Goal: Task Accomplishment & Management: Manage account settings

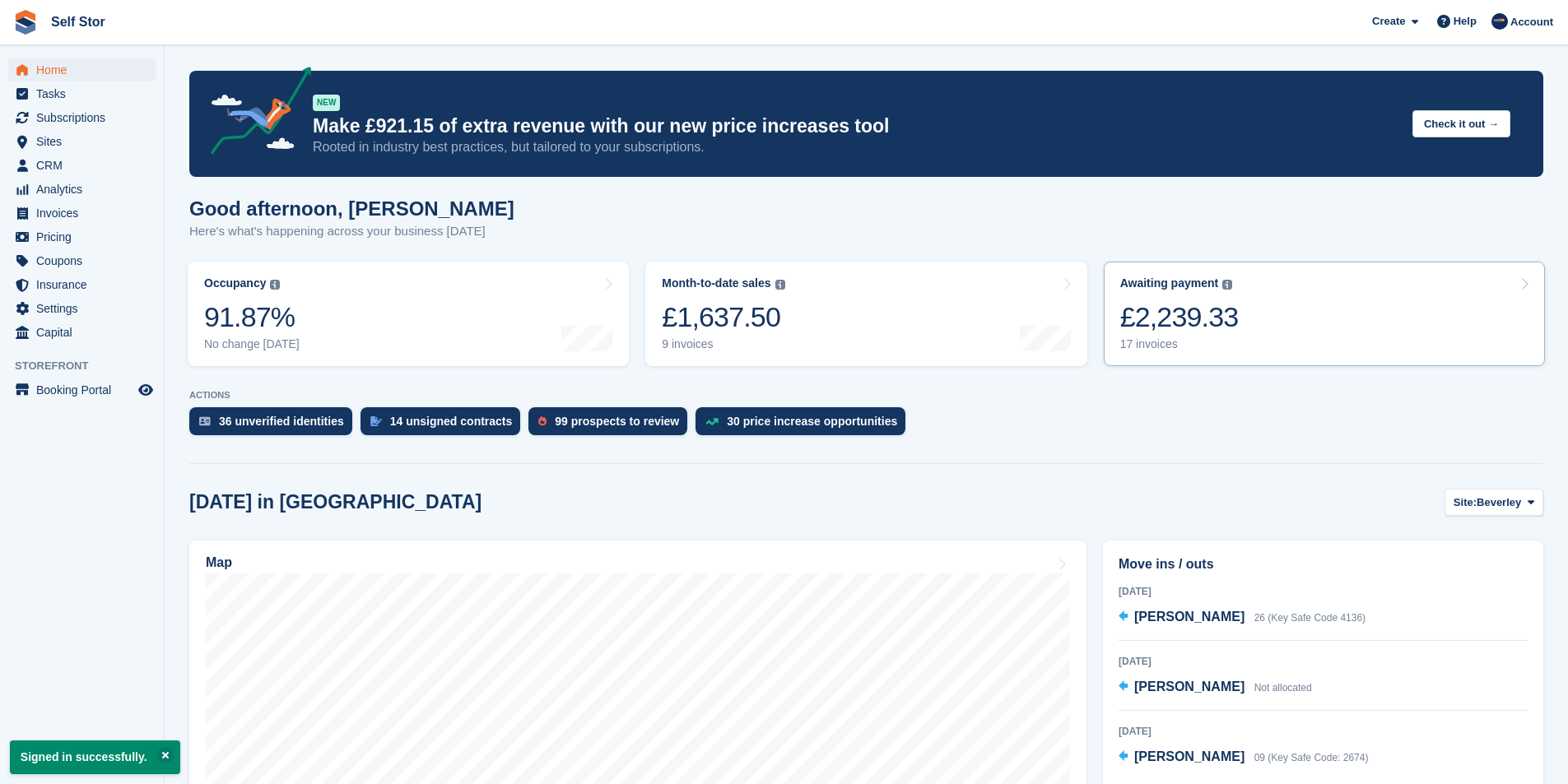
click at [1250, 323] on link "Awaiting payment The total outstanding balance on all open invoices. £2,239.33 …" at bounding box center [1324, 314] width 441 height 104
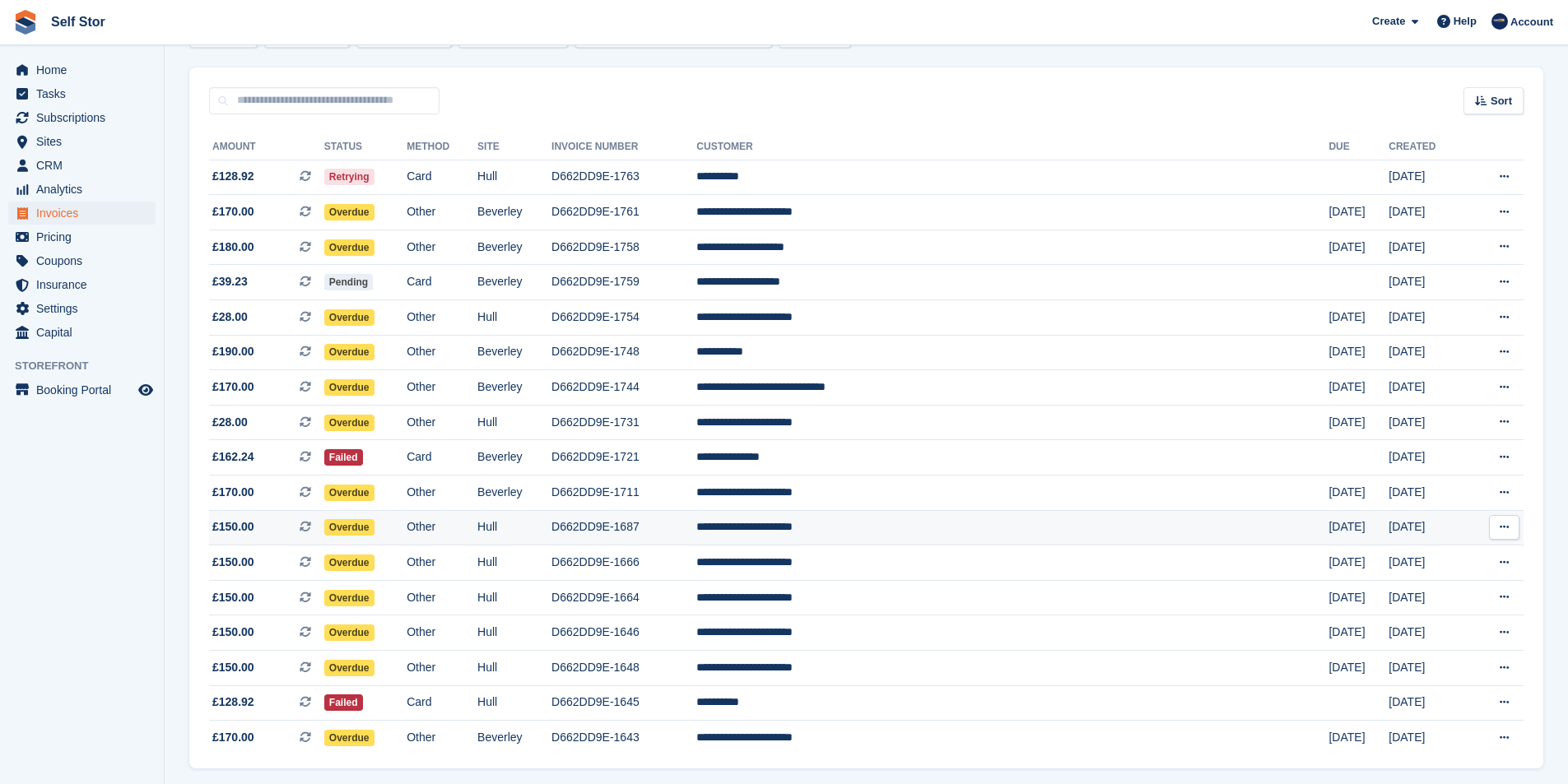
scroll to position [87, 0]
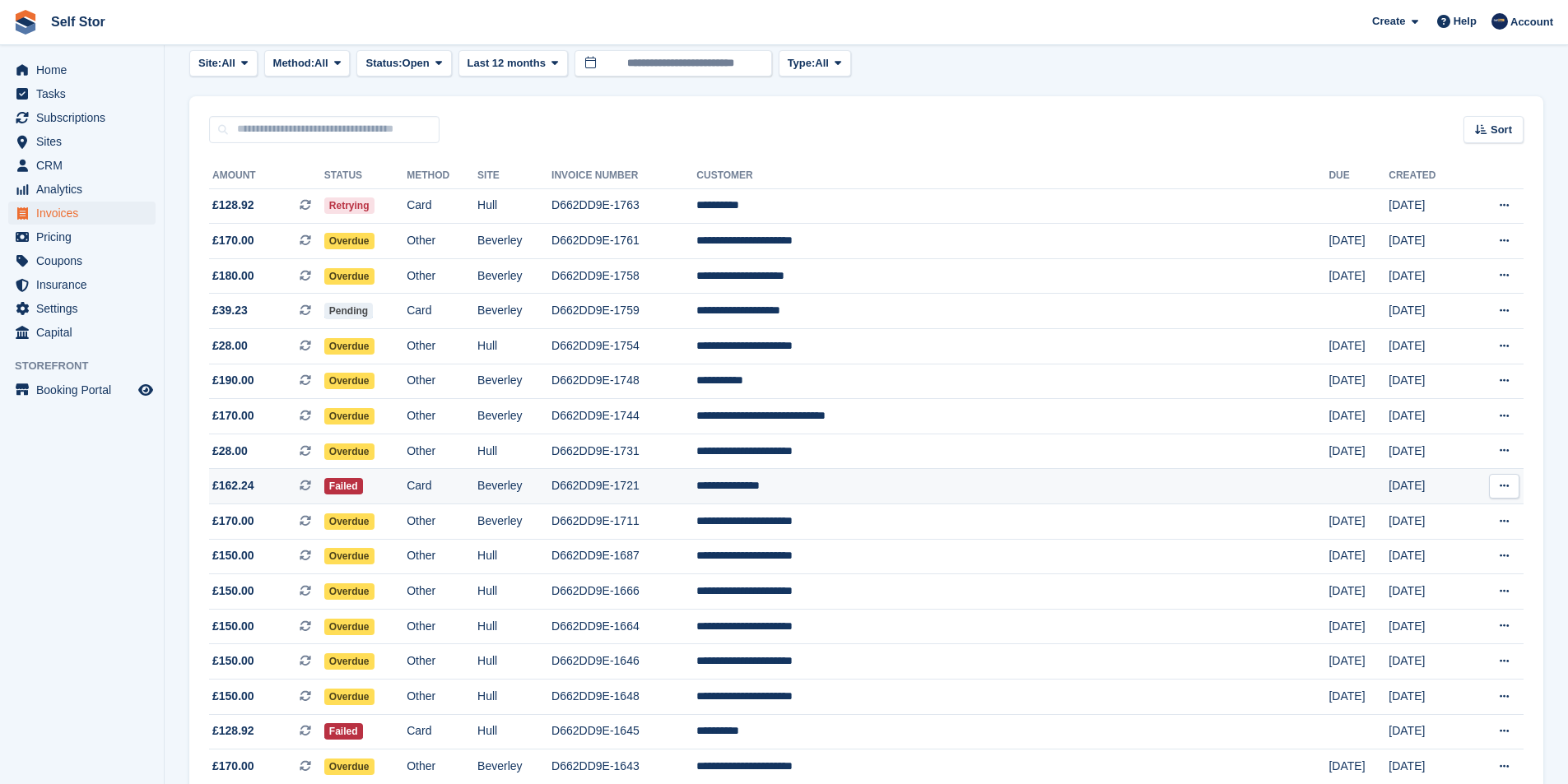
click at [946, 495] on td "**********" at bounding box center [1011, 487] width 632 height 35
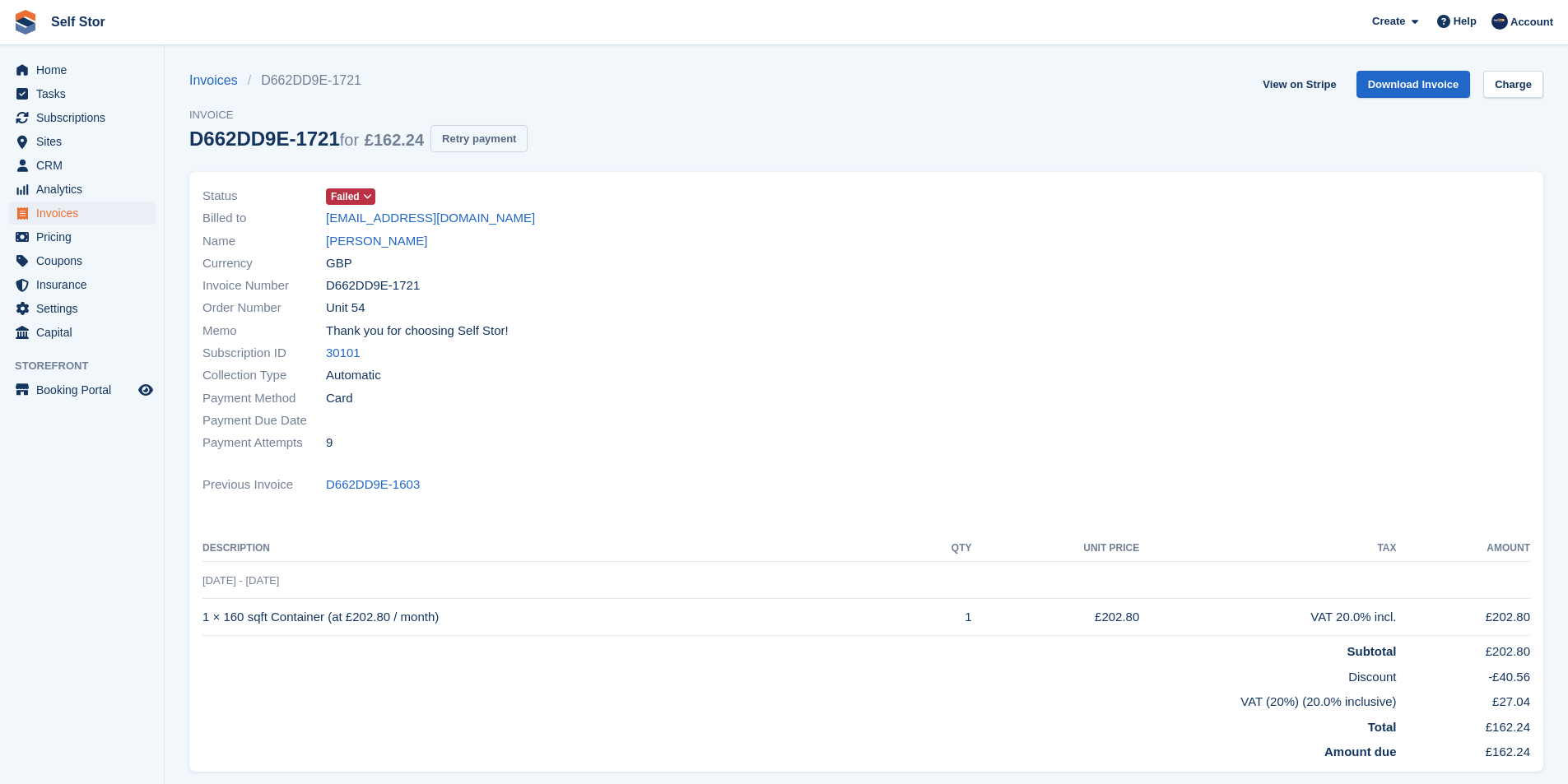
click at [485, 147] on button "Retry payment" at bounding box center [479, 139] width 97 height 27
click at [48, 74] on span "Home" at bounding box center [85, 69] width 99 height 23
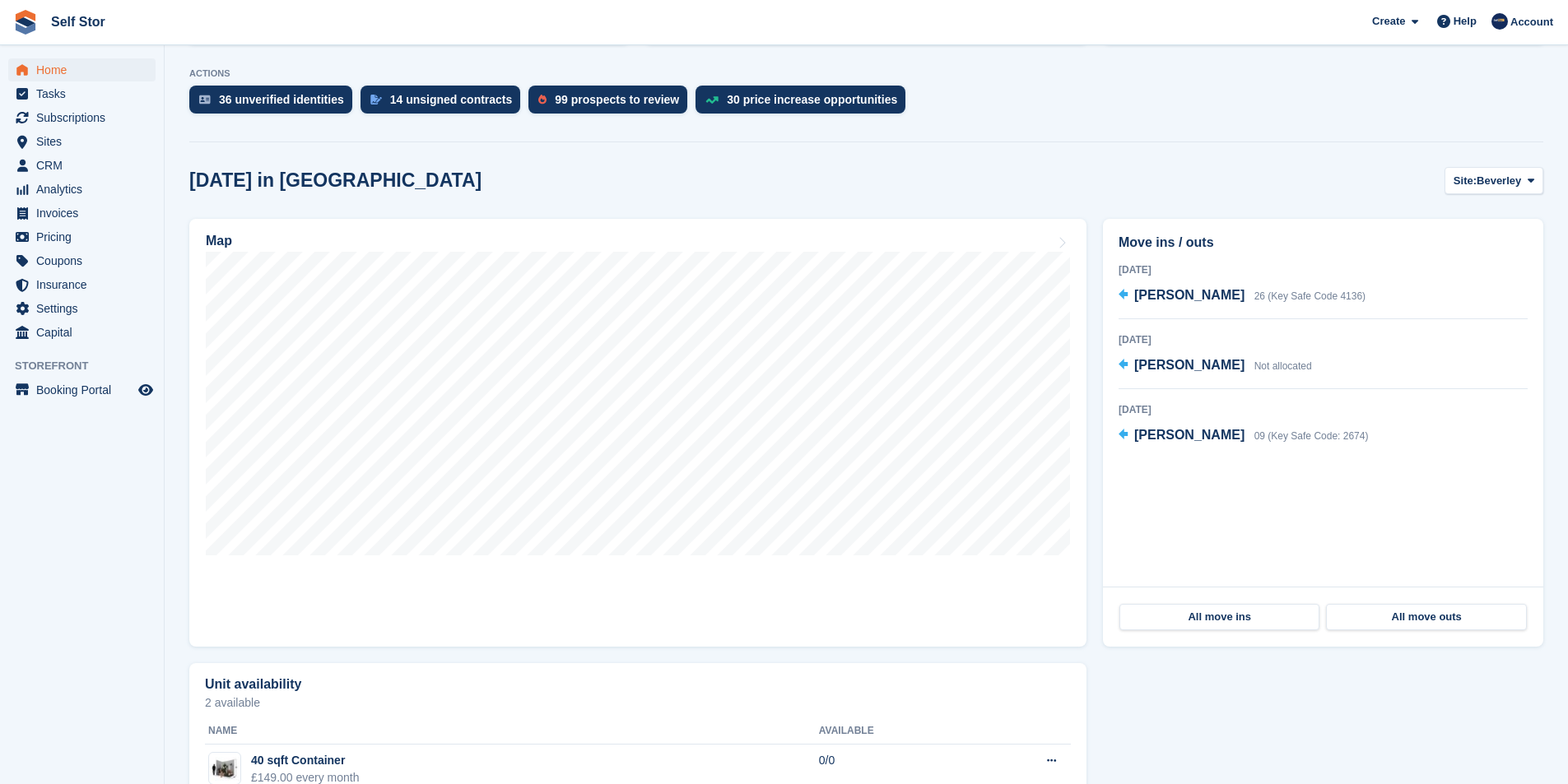
scroll to position [329, 0]
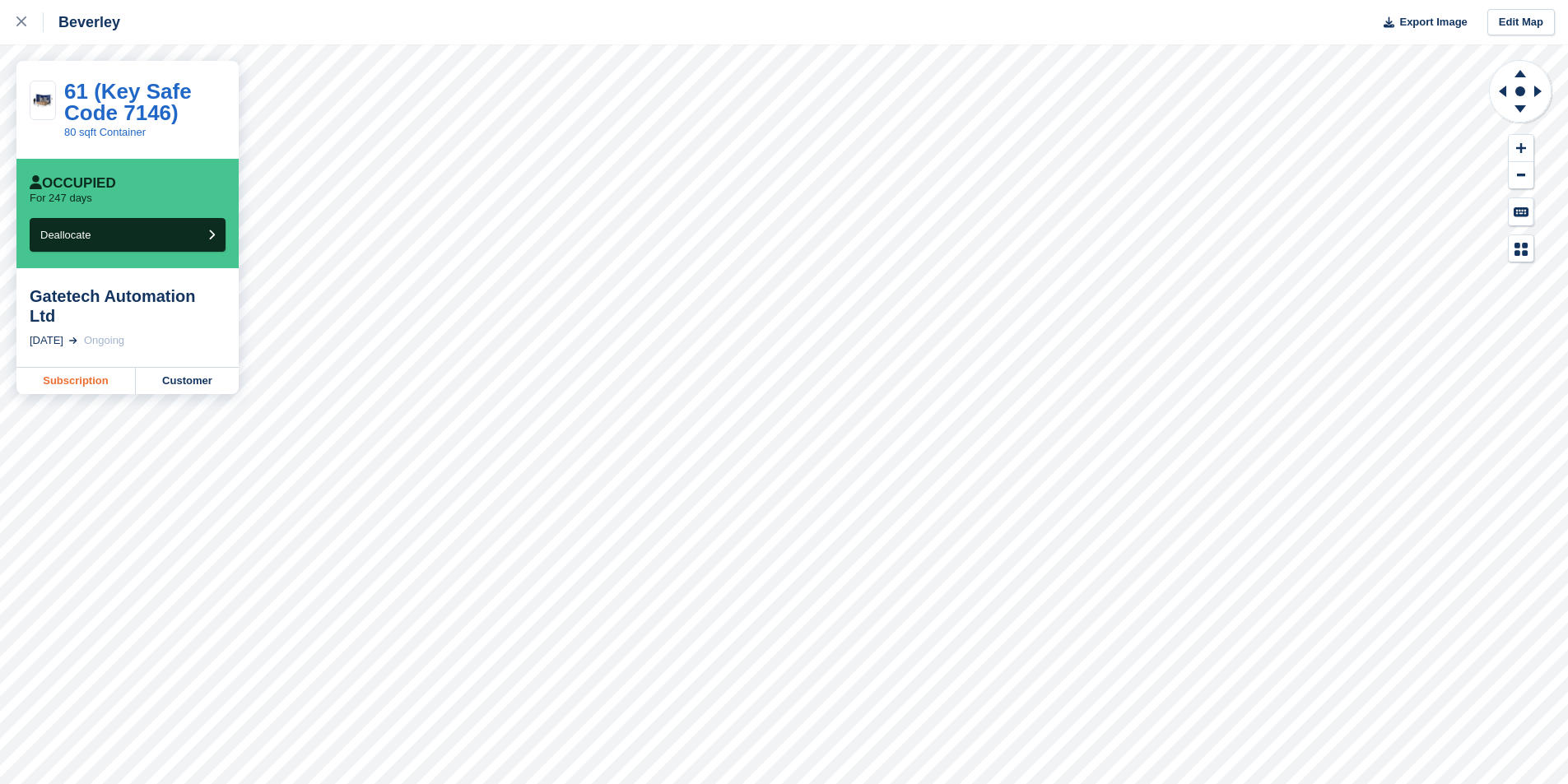
click at [72, 368] on link "Subscription" at bounding box center [76, 381] width 120 height 26
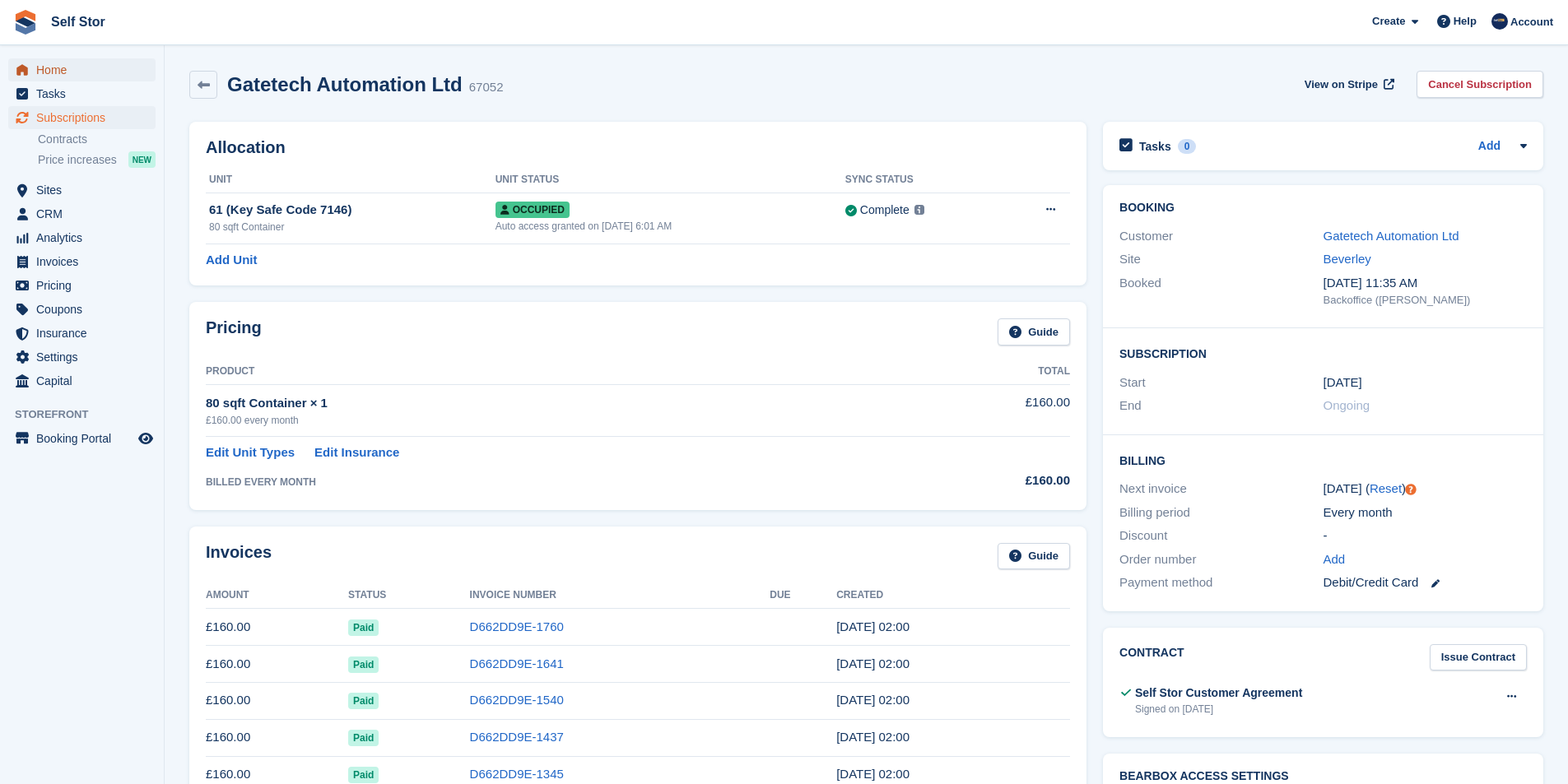
click at [77, 76] on span "Home" at bounding box center [85, 69] width 99 height 23
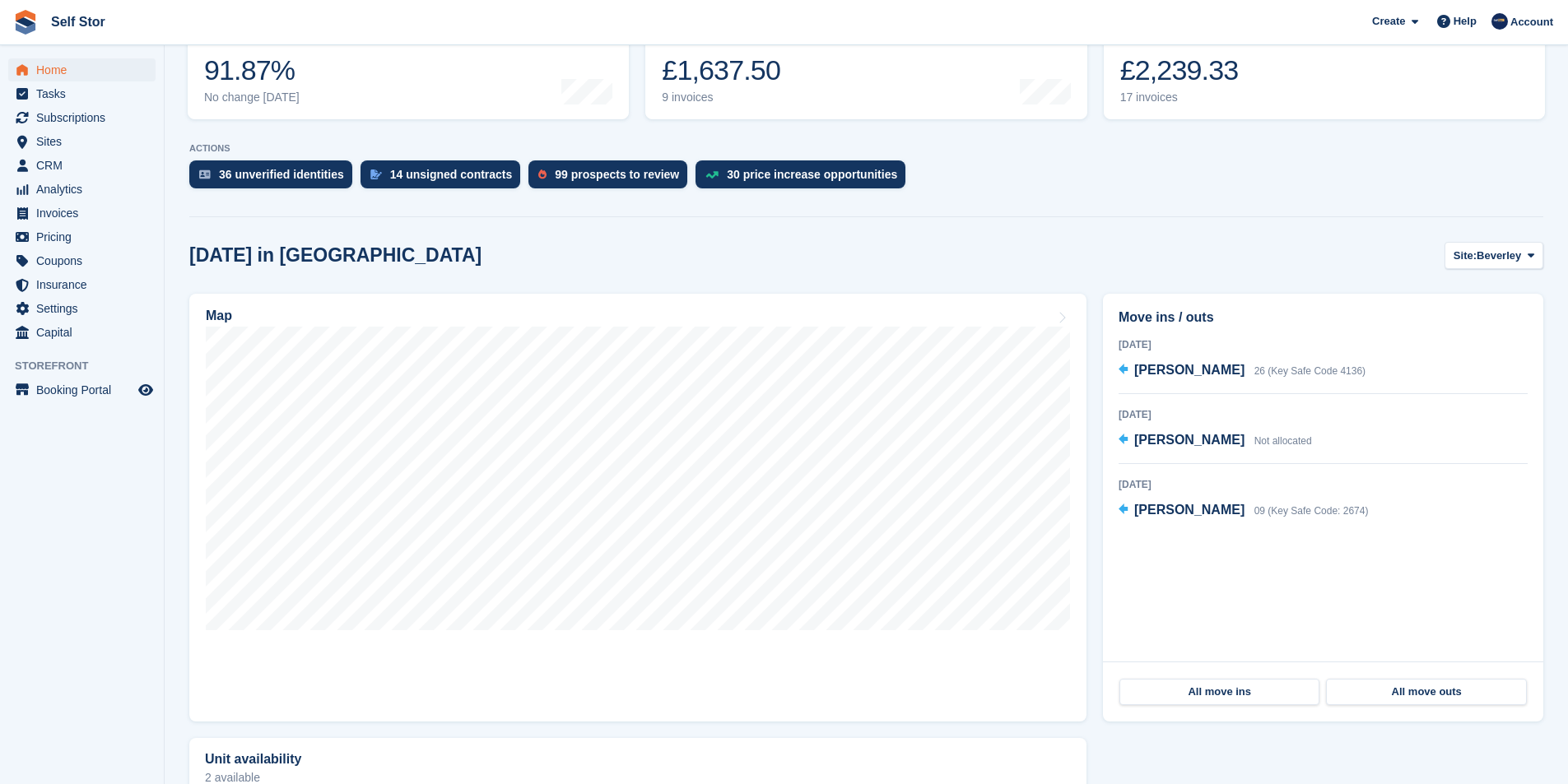
scroll to position [165, 0]
